Goal: Task Accomplishment & Management: Use online tool/utility

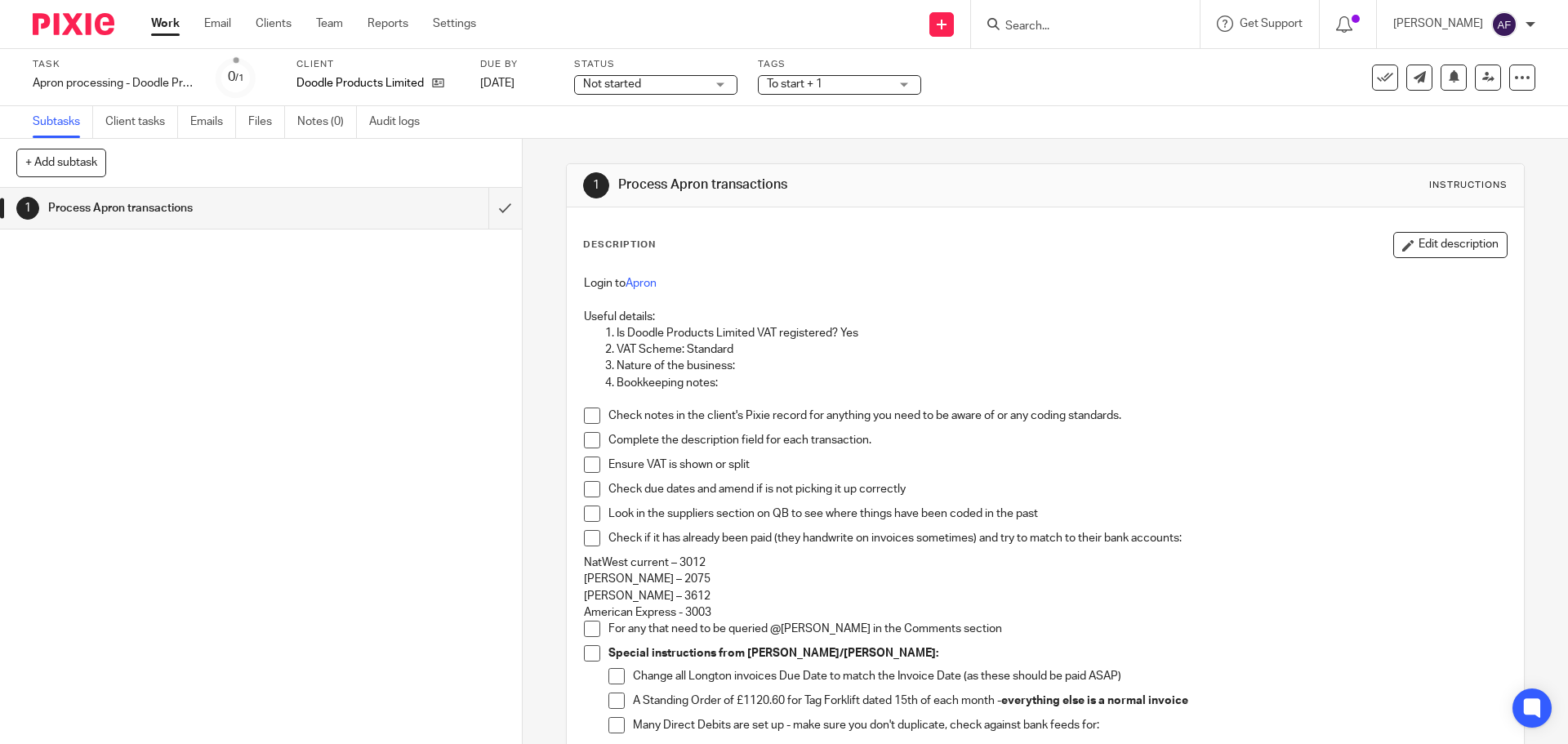
scroll to position [594, 0]
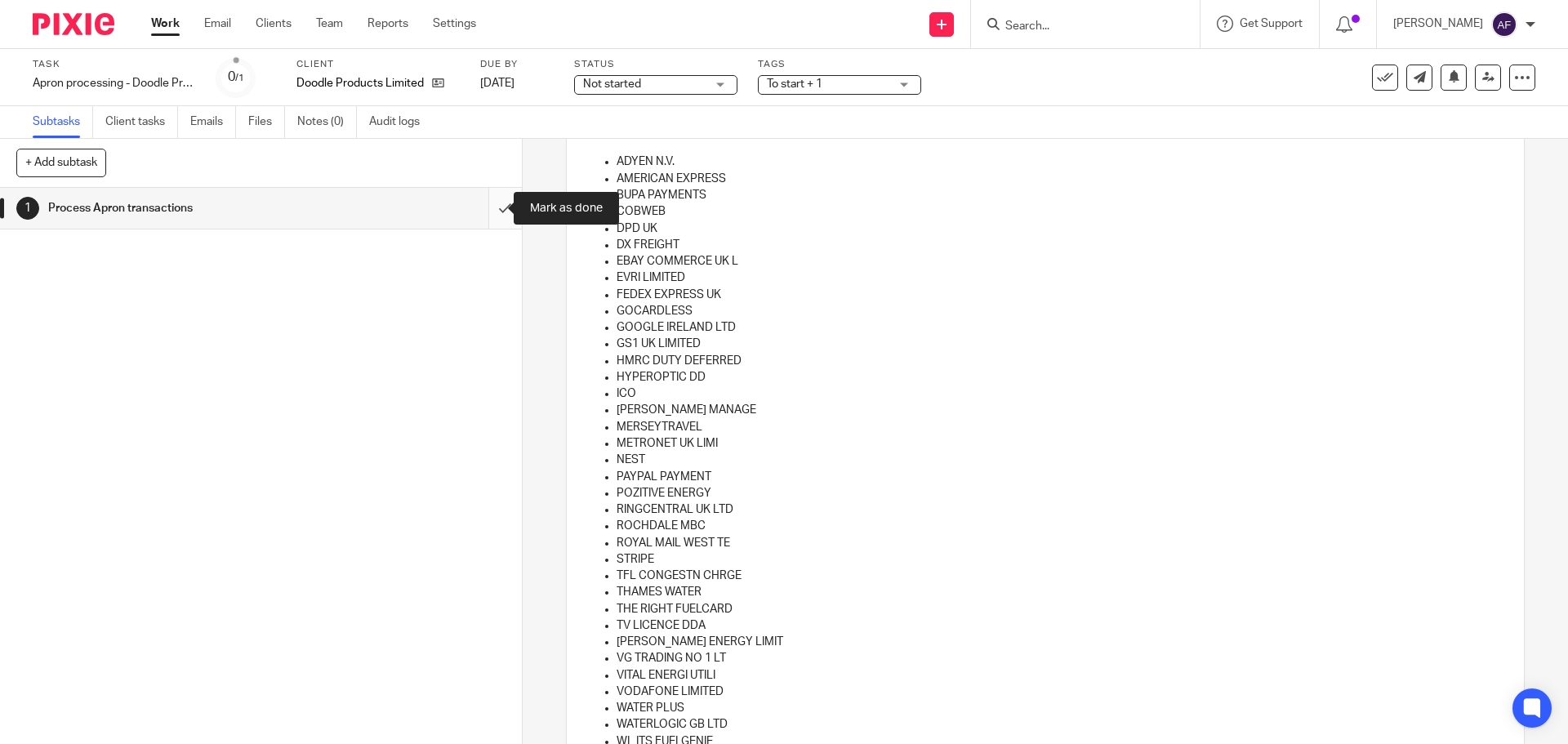
click at [488, 209] on input "submit" at bounding box center [261, 209] width 522 height 41
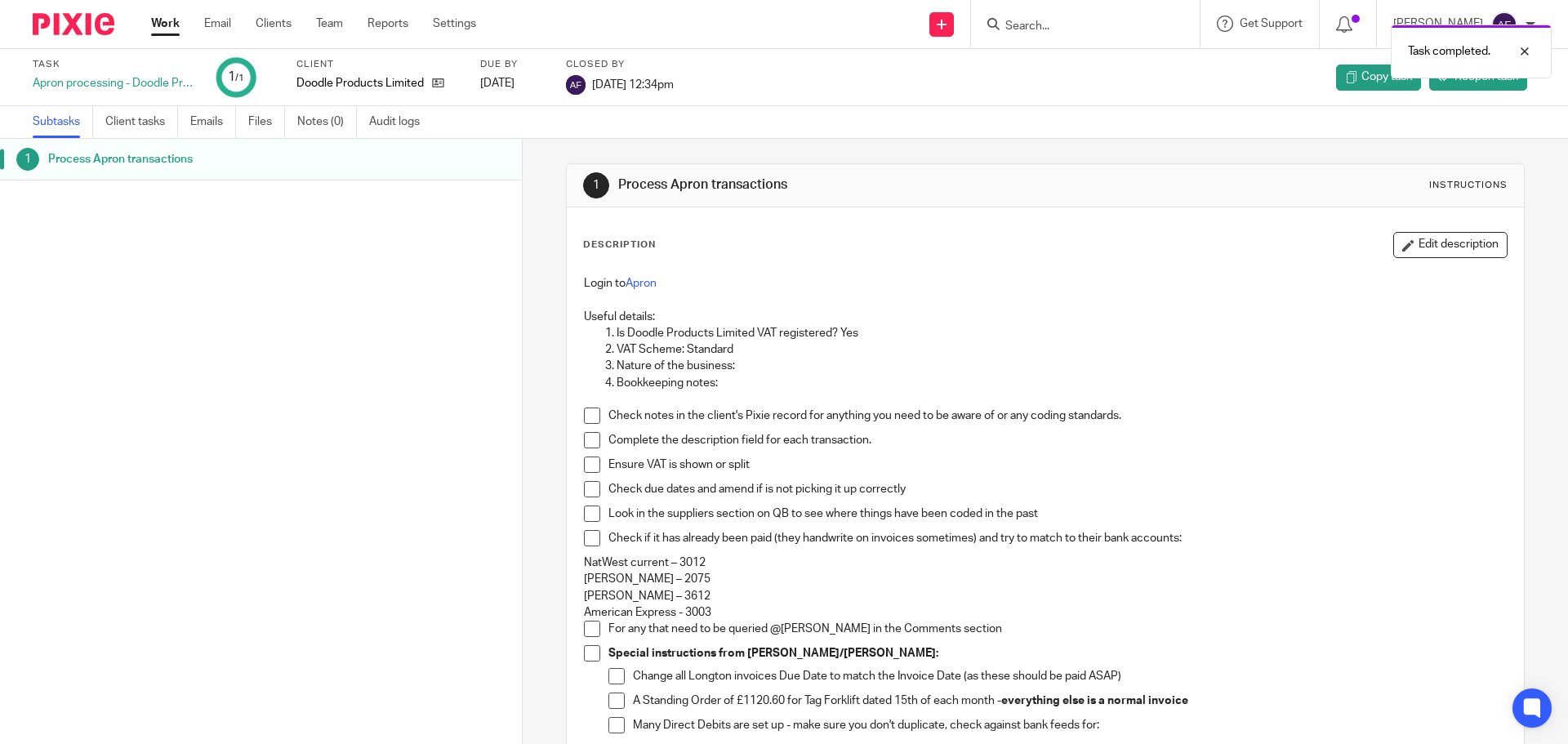
click at [155, 22] on link "Work" at bounding box center [165, 23] width 29 height 16
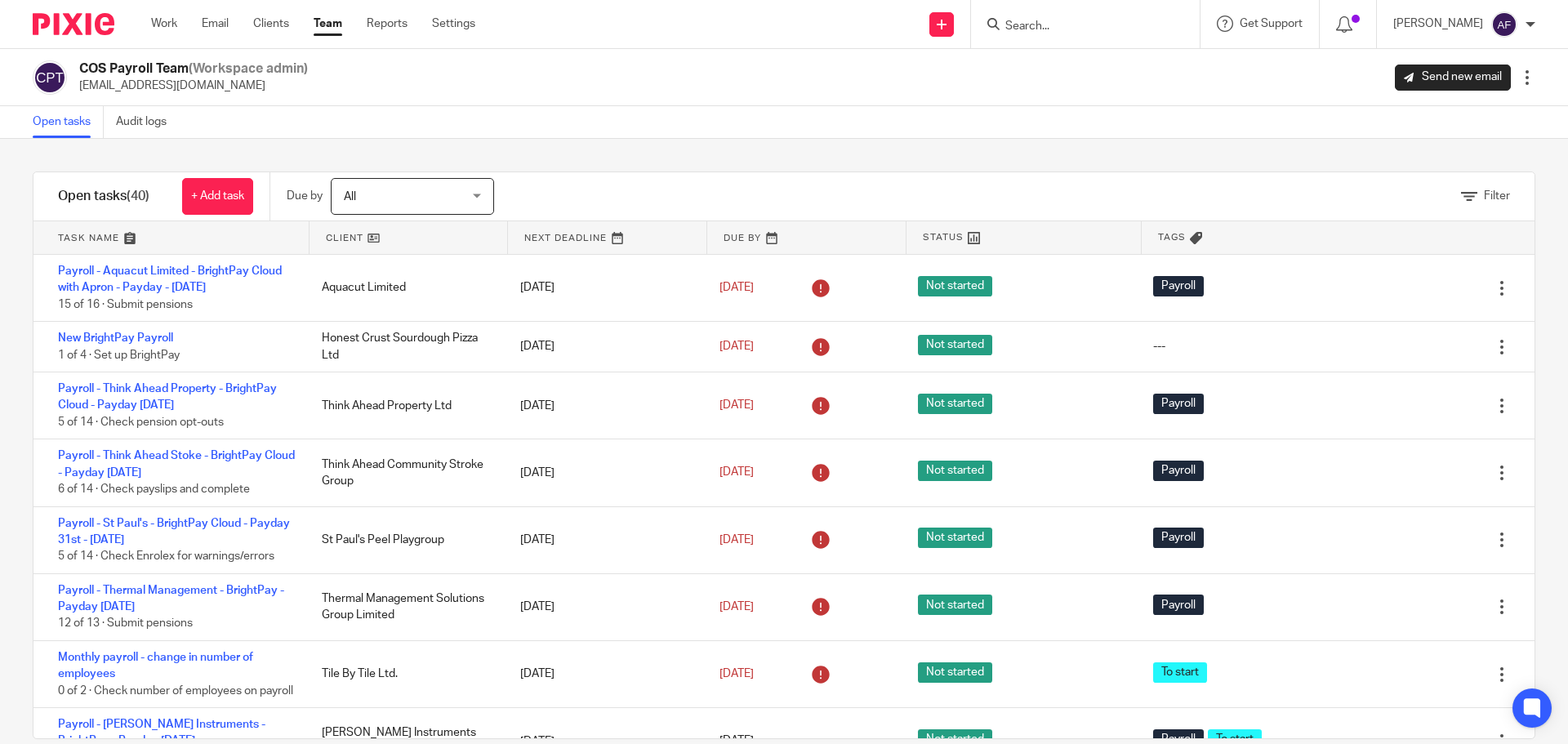
click at [679, 119] on div "Open tasks Audit logs" at bounding box center [784, 122] width 1568 height 33
click at [358, 239] on link at bounding box center [409, 237] width 198 height 33
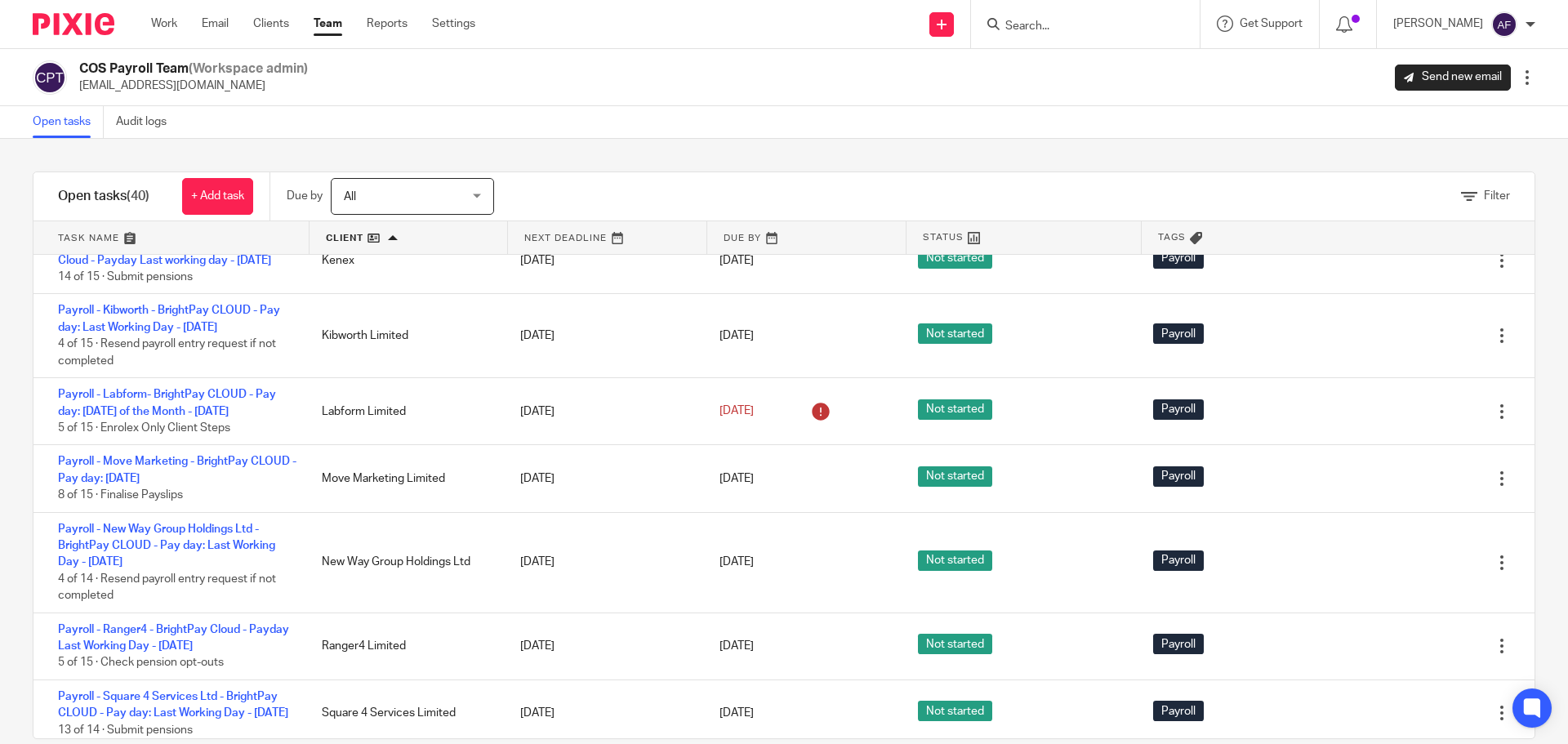
scroll to position [1714, 0]
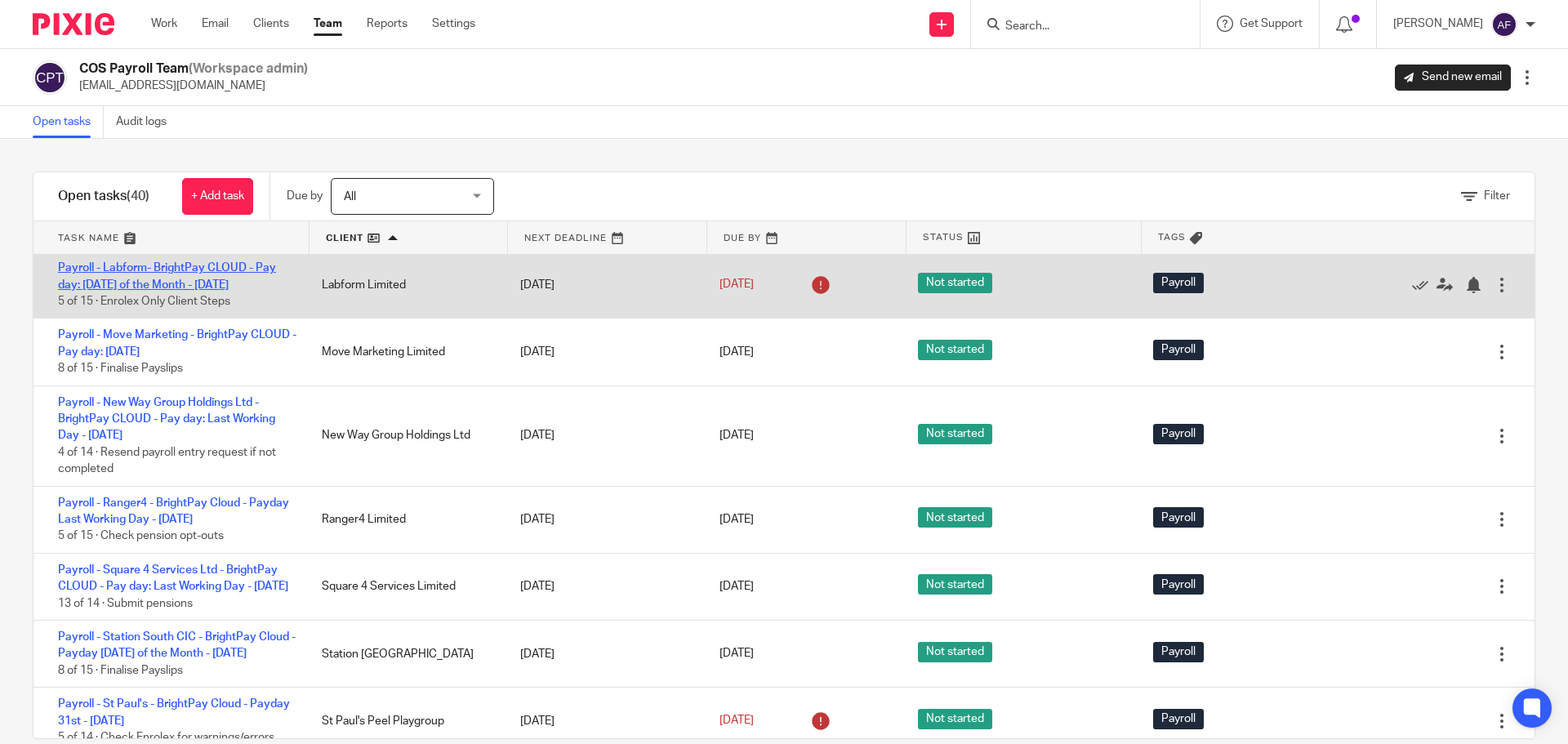
click at [231, 290] on link "Payroll - Labform- BrightPay CLOUD - Pay day: [DATE] of the Month - [DATE]" at bounding box center [167, 276] width 218 height 28
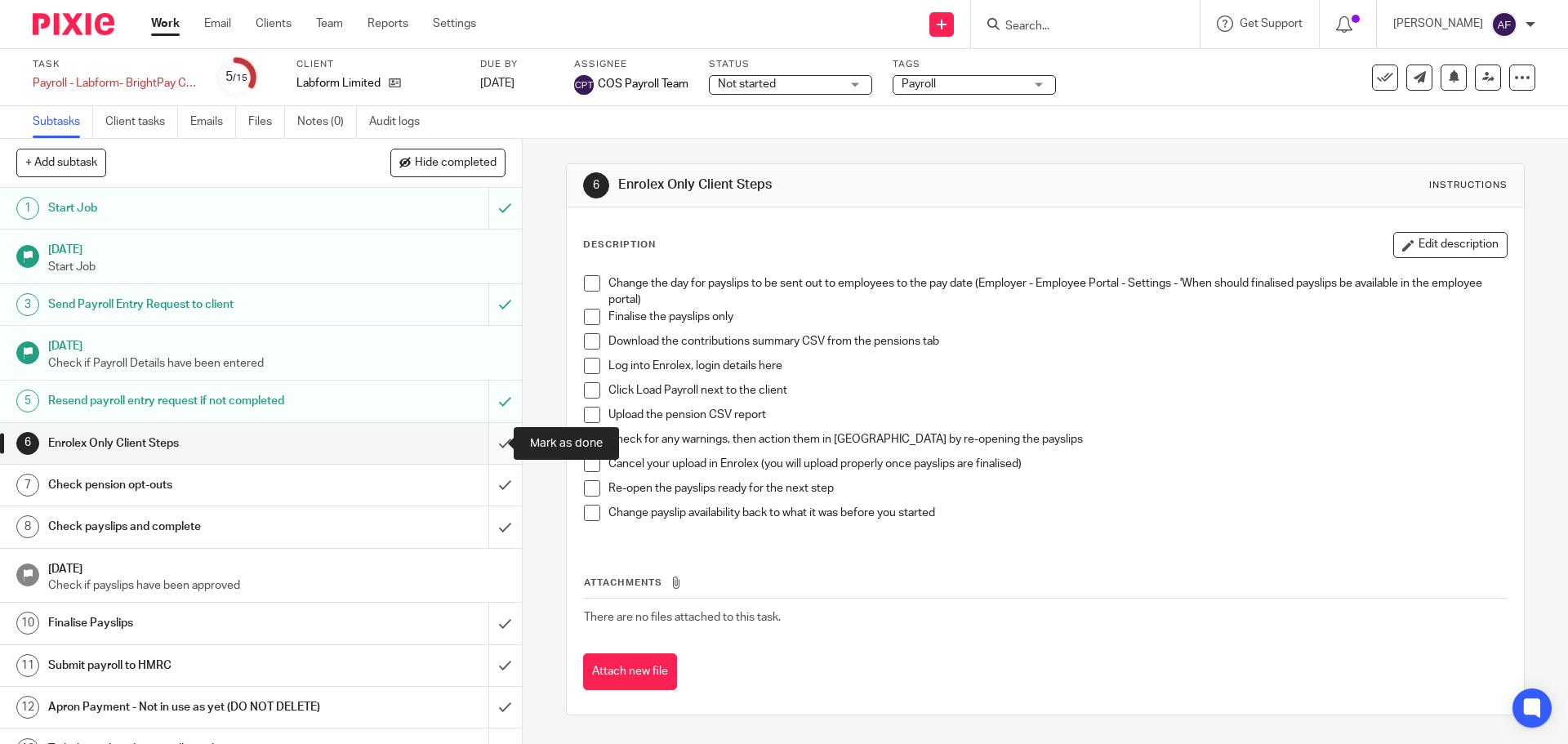
click at [486, 439] on input "submit" at bounding box center [261, 444] width 522 height 41
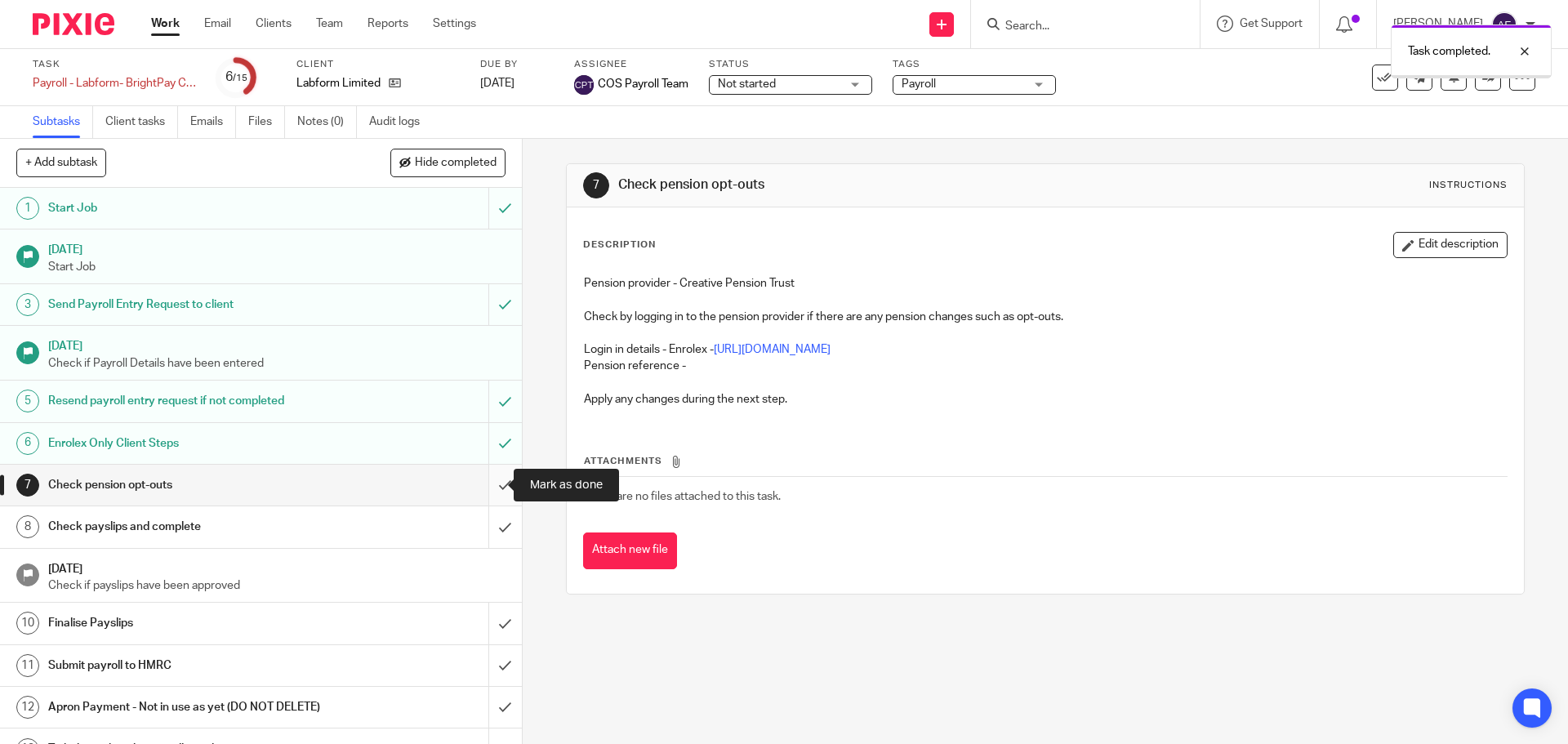
click at [489, 487] on input "submit" at bounding box center [261, 486] width 522 height 41
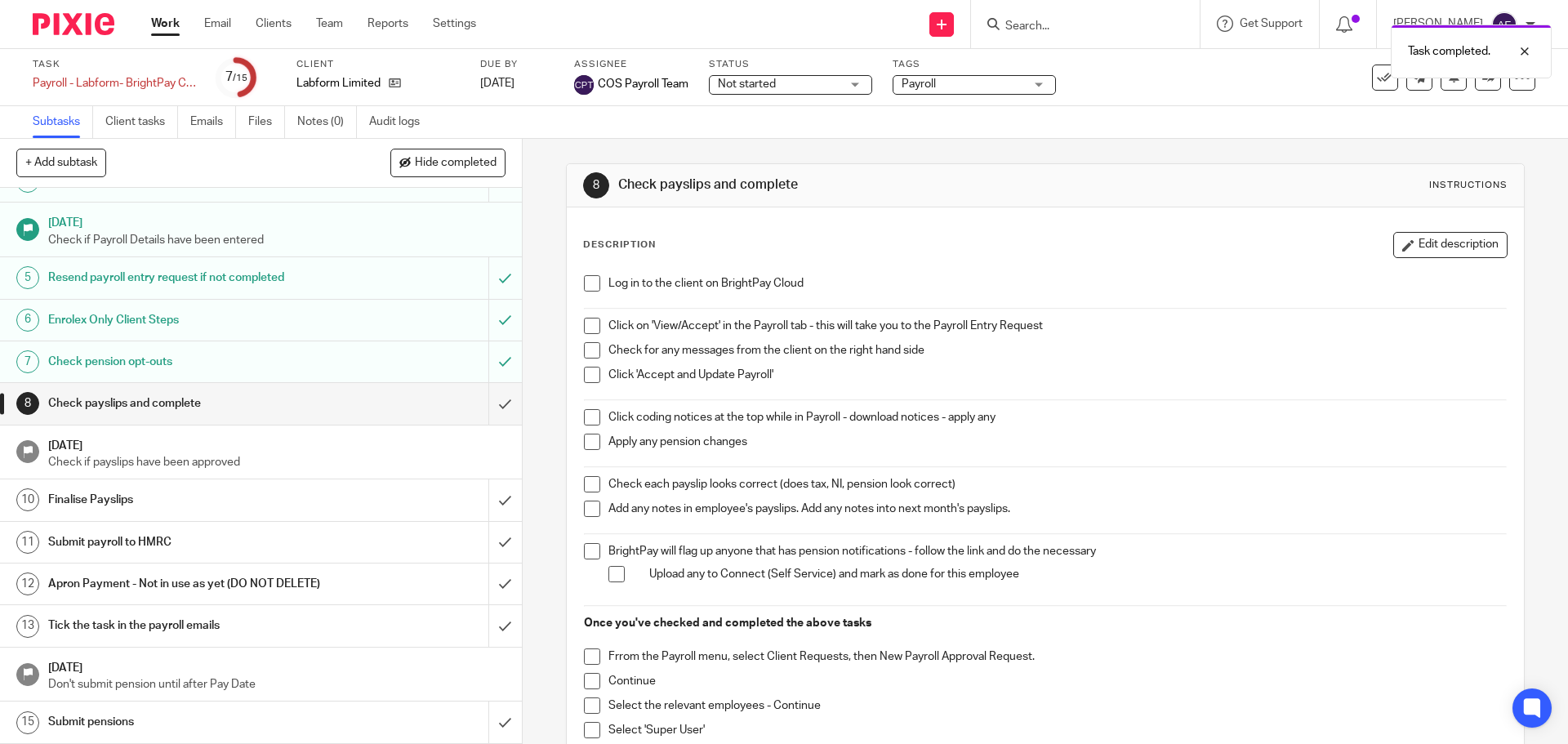
scroll to position [137, 0]
click at [1059, 430] on div "Click coding notices at the top while in Payroll - download notices - apply any" at bounding box center [1057, 421] width 898 height 24
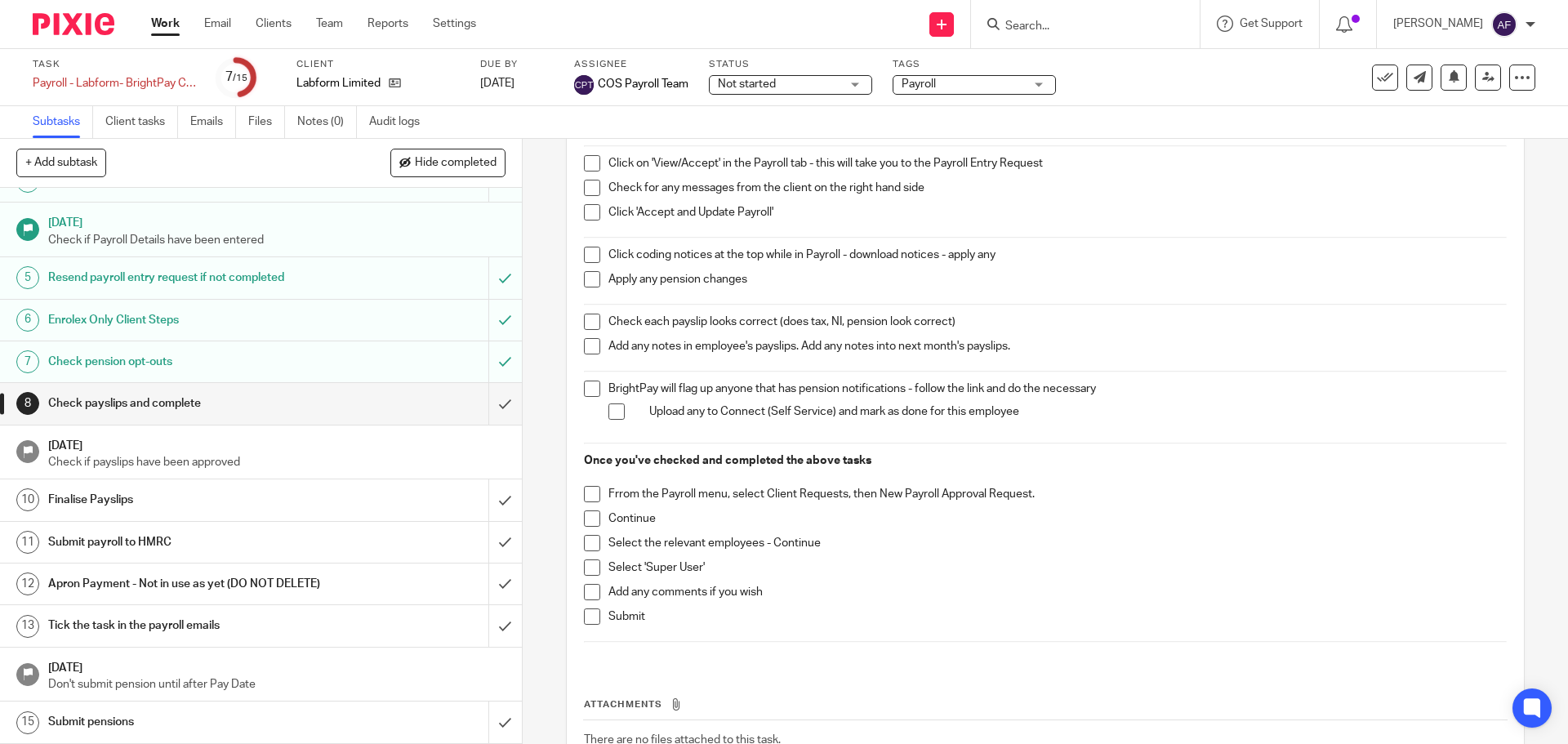
scroll to position [198, 0]
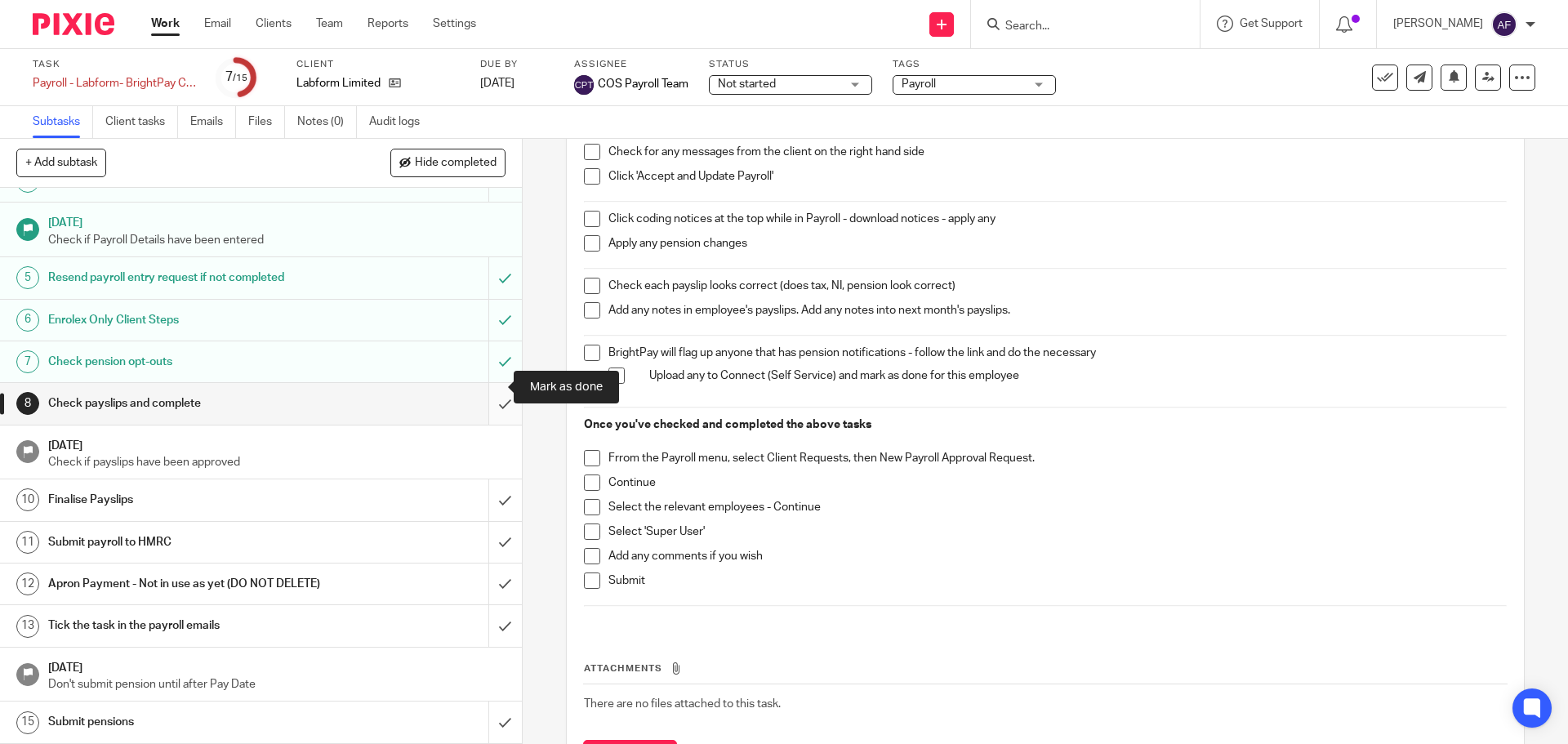
click at [479, 390] on input "submit" at bounding box center [261, 403] width 522 height 41
